Goal: Find specific page/section: Find specific page/section

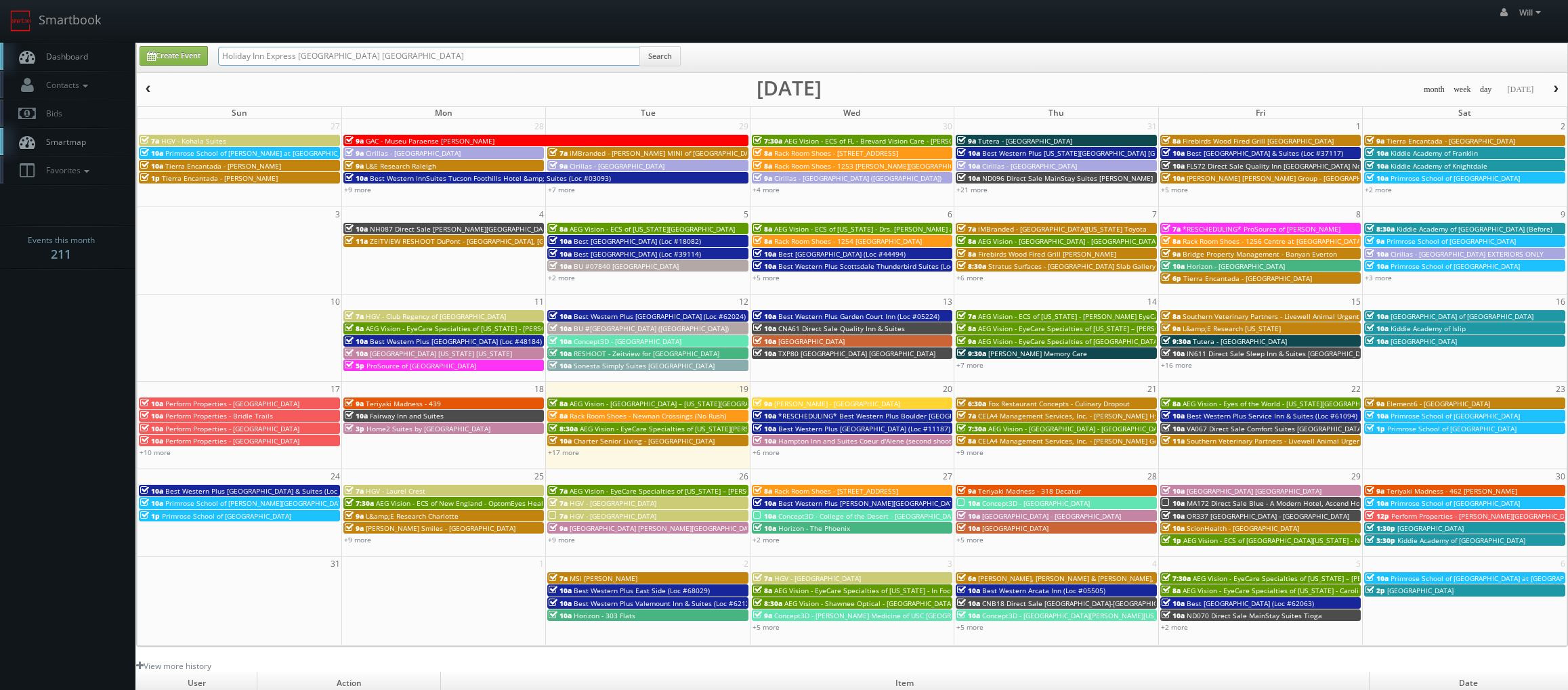
drag, startPoint x: 427, startPoint y: 58, endPoint x: 134, endPoint y: 19, distance: 295.6
click at [142, 22] on body "Smartbook Toggle Side Navigation Toggle Top Navigation Will Will Profile Logout…" at bounding box center [784, 463] width 1568 height 925
paste input "([DATE]) Tutera - The Lumiere at [GEOGRAPHIC_DATA]"
drag, startPoint x: 264, startPoint y: 60, endPoint x: 47, endPoint y: 53, distance: 217.1
click at [47, 53] on body "Smartbook Toggle Side Navigation Toggle Top Navigation Will Will Profile Logout…" at bounding box center [784, 463] width 1568 height 925
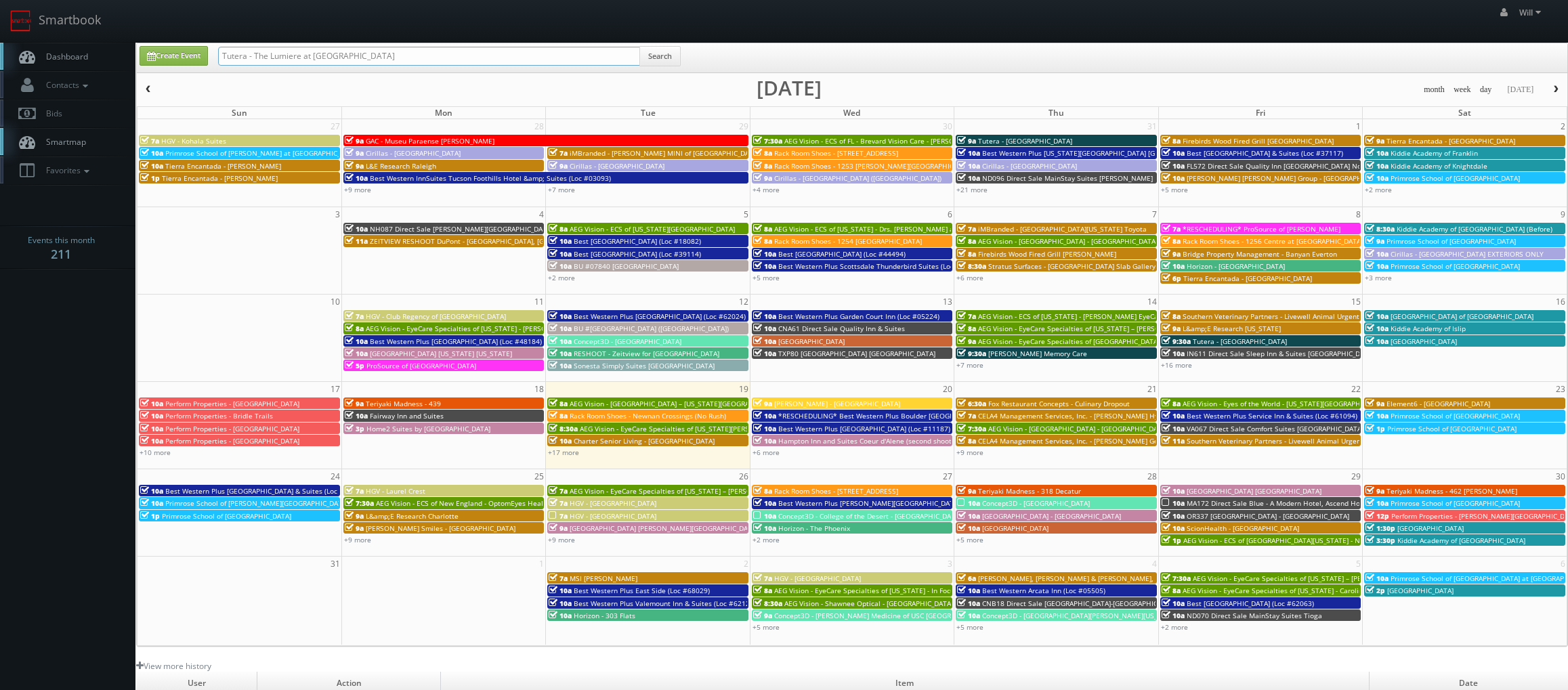
type input "Tutera - The Lumiere at [GEOGRAPHIC_DATA]"
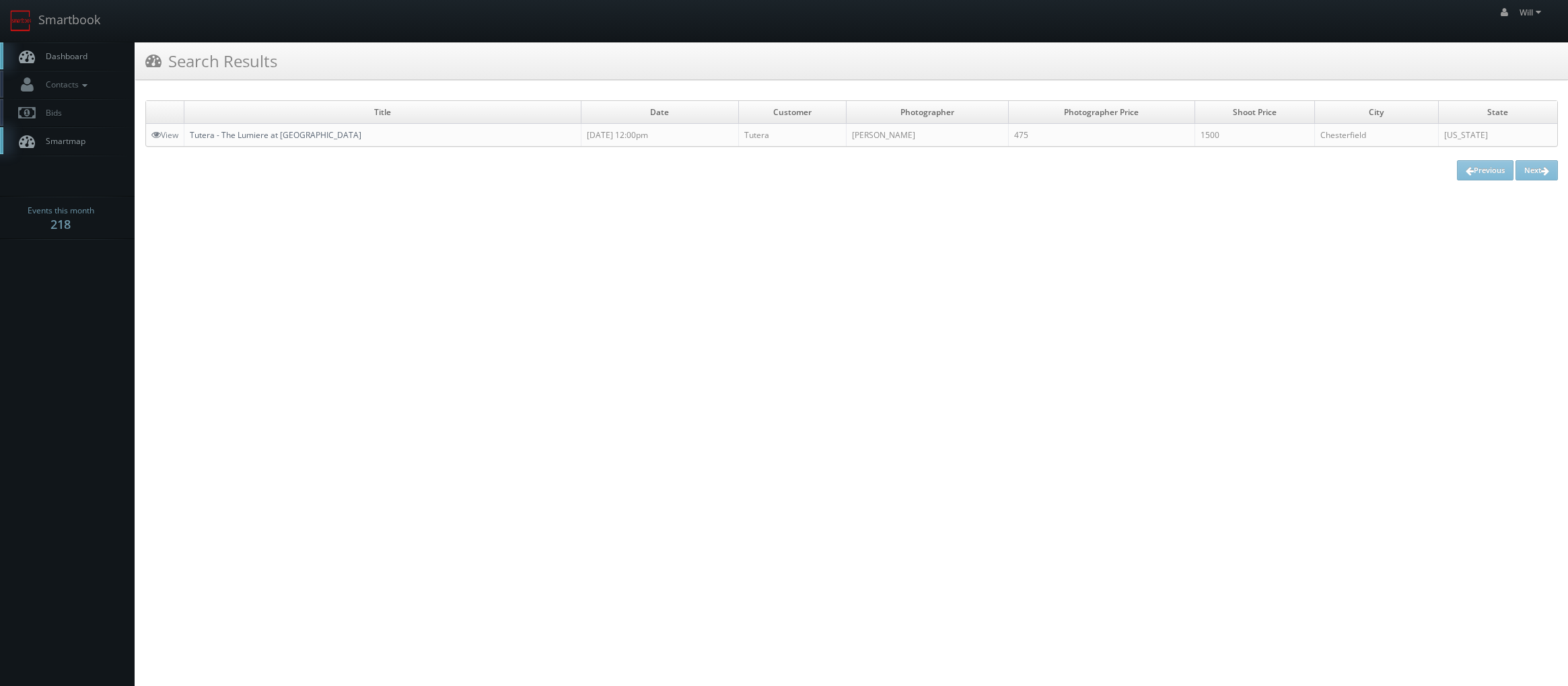
click at [255, 138] on link "Tutera - The Lumiere at [GEOGRAPHIC_DATA]" at bounding box center [276, 135] width 172 height 11
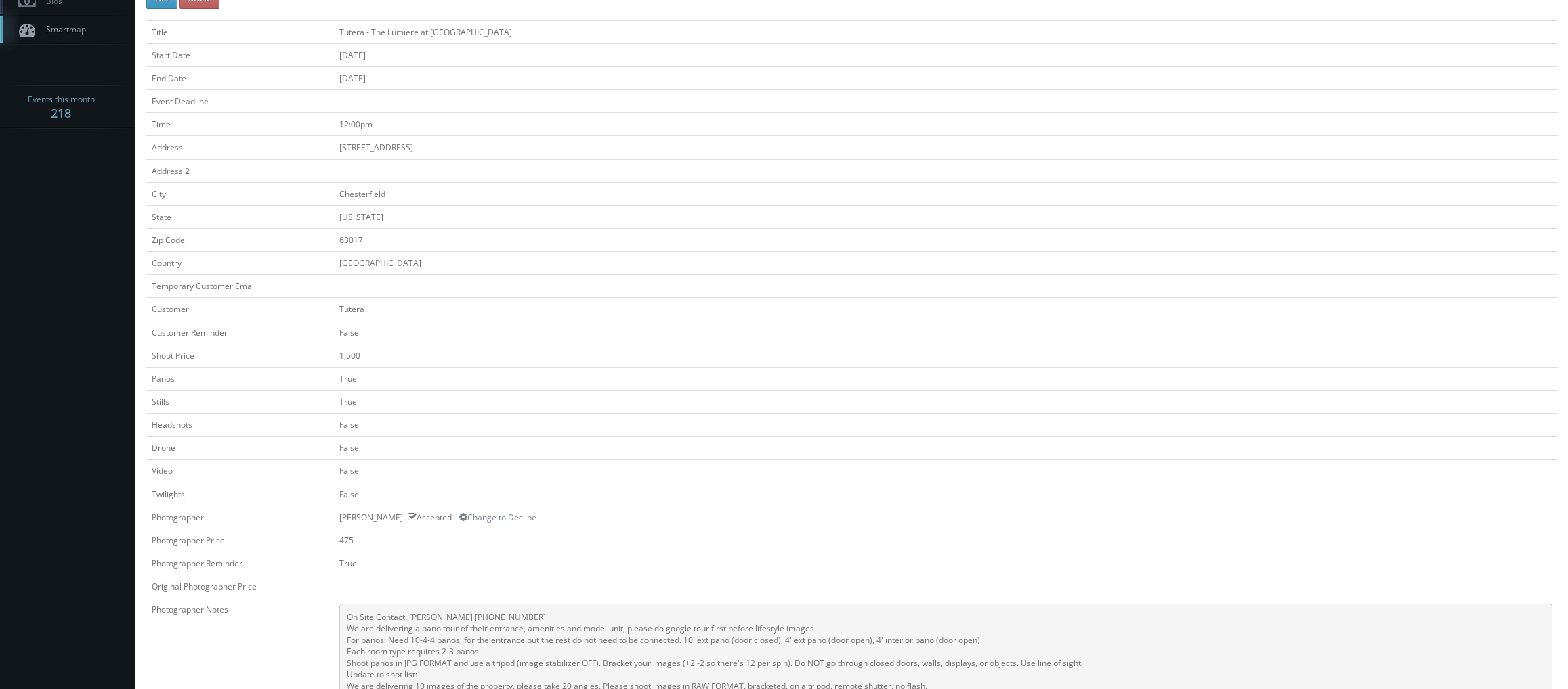
scroll to position [271, 0]
